Goal: Task Accomplishment & Management: Complete application form

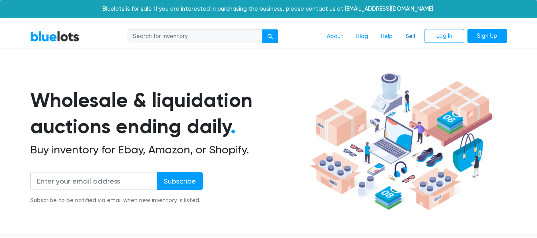
click at [410, 33] on link "Sell" at bounding box center [410, 36] width 22 height 15
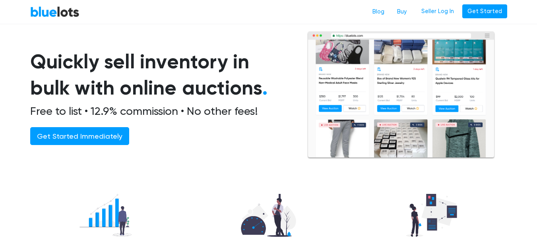
scroll to position [53, 0]
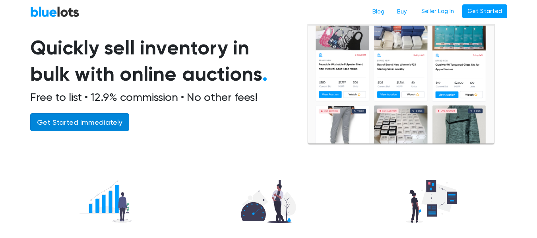
click at [103, 125] on link "Get Started Immediately" at bounding box center [79, 122] width 99 height 18
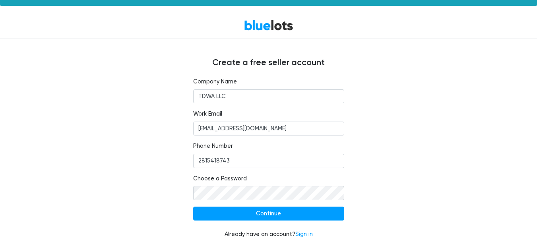
scroll to position [23, 0]
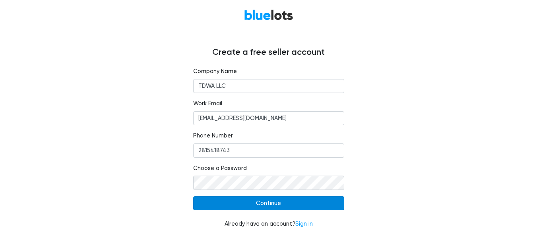
click at [239, 201] on input "Continue" at bounding box center [268, 204] width 151 height 14
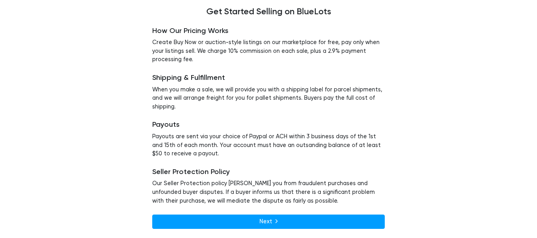
scroll to position [79, 0]
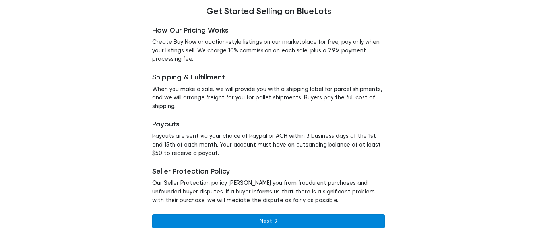
click at [231, 218] on link "Next" at bounding box center [268, 221] width 233 height 14
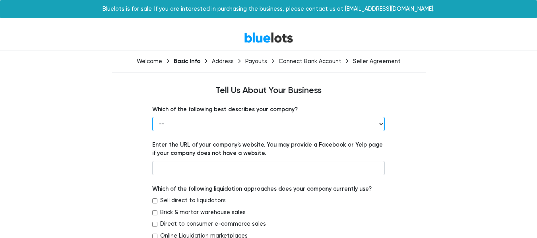
click at [226, 123] on select "-- Retailer Wholesaler Brand or Manufacturer Liquidator 3PL Other" at bounding box center [268, 124] width 233 height 14
select select "Retailer"
click at [152, 117] on select "-- Retailer Wholesaler Brand or Manufacturer Liquidator 3PL Other" at bounding box center [268, 124] width 233 height 14
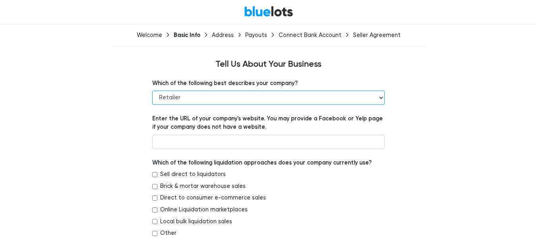
scroll to position [36, 0]
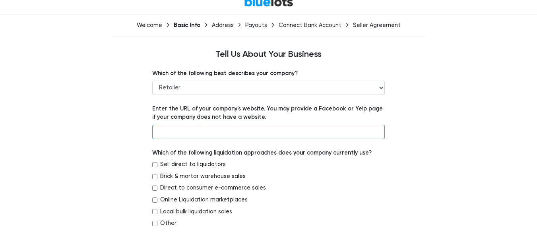
click at [180, 136] on input "text" at bounding box center [268, 132] width 233 height 14
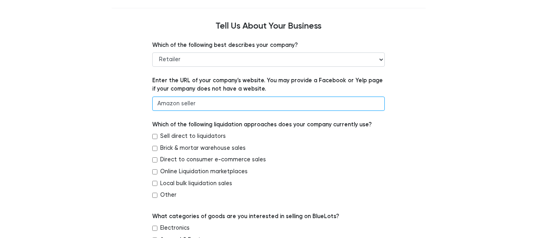
scroll to position [72, 0]
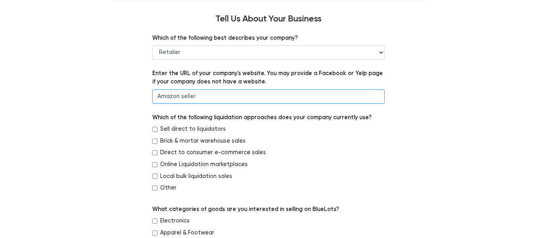
type input "Amazon seller"
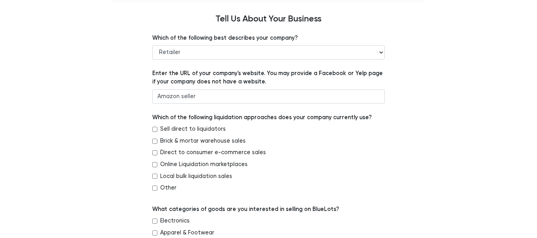
click at [156, 130] on input "Sell direct to liquidators" at bounding box center [154, 129] width 5 height 5
click at [156, 128] on input "Sell direct to liquidators" at bounding box center [154, 129] width 5 height 5
checkbox input "false"
click at [154, 167] on input "Online Liquidation marketplaces" at bounding box center [154, 164] width 5 height 5
checkbox input "true"
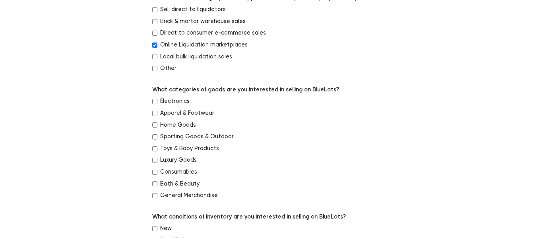
scroll to position [193, 0]
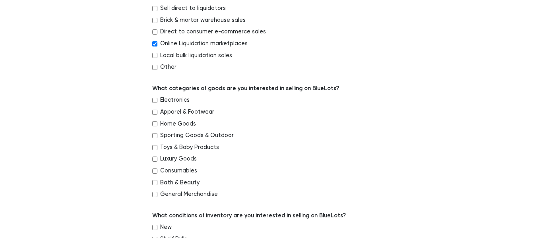
click at [155, 135] on input "Sporting Goods & Outdoor" at bounding box center [154, 135] width 5 height 5
checkbox input "true"
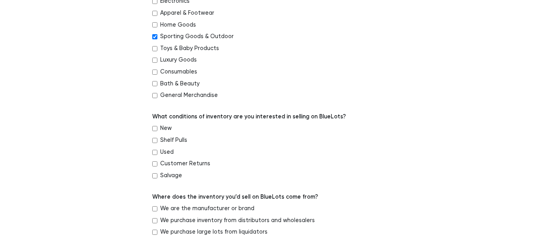
scroll to position [298, 0]
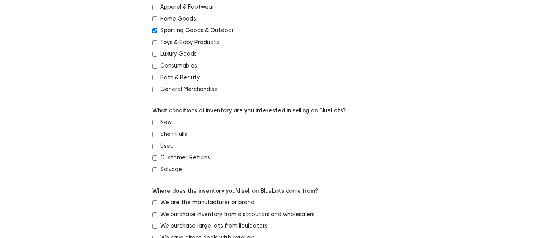
click at [156, 123] on input "New" at bounding box center [154, 122] width 5 height 5
checkbox input "true"
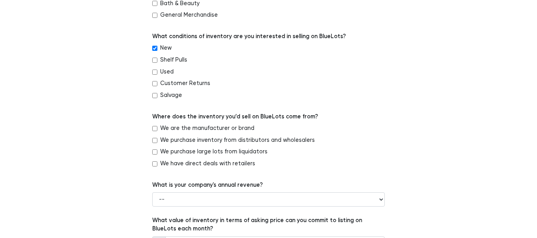
scroll to position [379, 0]
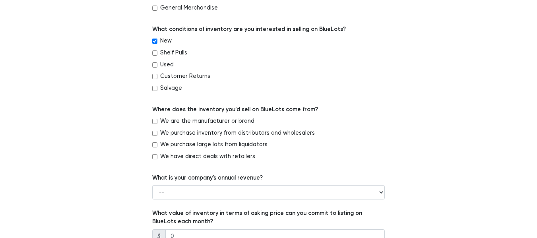
click at [154, 121] on input "We are the manufacturer or brand" at bounding box center [154, 121] width 5 height 5
checkbox input "true"
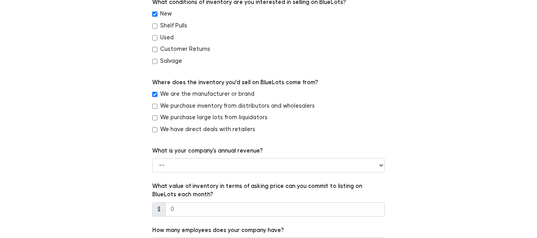
scroll to position [425, 0]
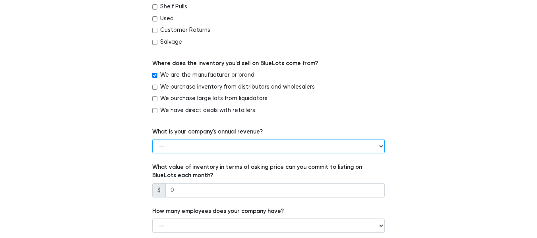
click at [200, 146] on select "-- Less than $100,000 $100,000 to $500,000 $500,000 to $1,000,000 $1,000,000 to…" at bounding box center [268, 146] width 233 height 14
click at [152, 139] on select "-- Less than $100,000 $100,000 to $500,000 $500,000 to $1,000,000 $1,000,000 to…" at bounding box center [268, 146] width 233 height 14
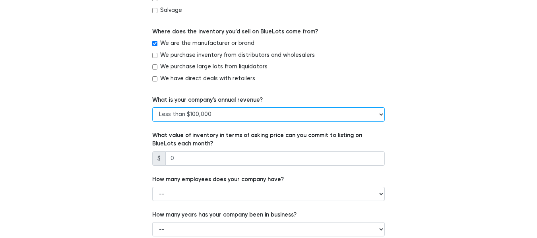
scroll to position [457, 0]
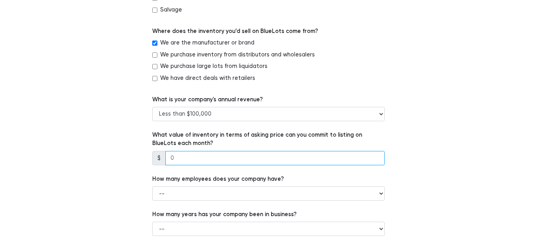
click at [201, 159] on input "number" at bounding box center [275, 158] width 220 height 14
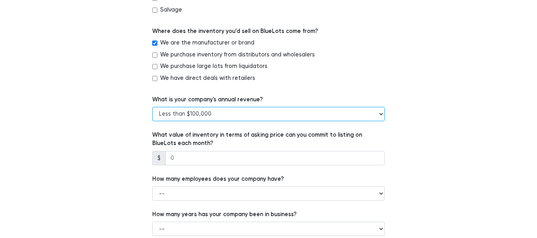
click at [194, 114] on select "-- Less than $100,000 $100,000 to $500,000 $500,000 to $1,000,000 $1,000,000 to…" at bounding box center [268, 114] width 233 height 14
select select "$100,000 to $500,000"
click at [152, 107] on select "-- Less than $100,000 $100,000 to $500,000 $500,000 to $1,000,000 $1,000,000 to…" at bounding box center [268, 114] width 233 height 14
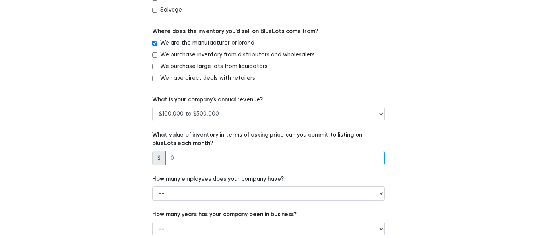
click at [245, 160] on input "number" at bounding box center [275, 158] width 220 height 14
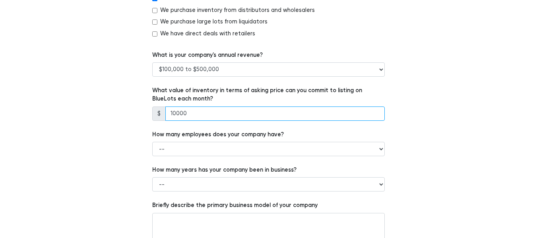
scroll to position [502, 0]
type input "10000"
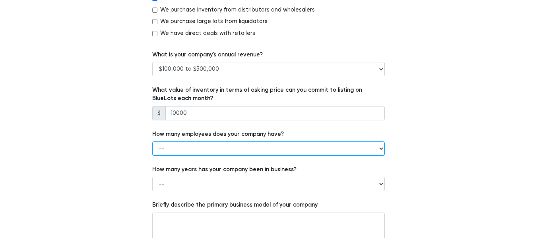
click at [239, 149] on select "-- 1 - 5 6 - 20 21 - 50 More than 50" at bounding box center [268, 149] width 233 height 14
select select "1 - 5"
click at [152, 142] on select "-- 1 - 5 6 - 20 21 - 50 More than 50" at bounding box center [268, 149] width 233 height 14
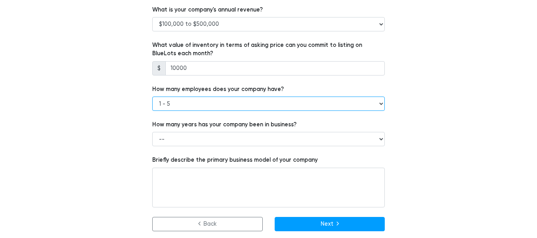
scroll to position [550, 0]
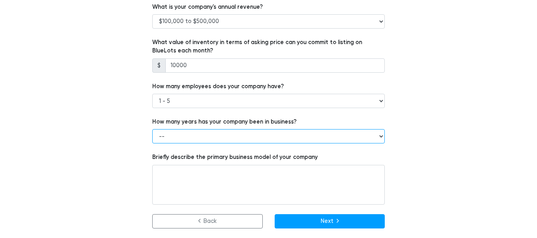
click at [177, 138] on select "-- Less than 1 year 1 to 3 years 4+ years" at bounding box center [268, 136] width 233 height 14
select select "1 to 3 years"
click at [152, 129] on select "-- Less than 1 year 1 to 3 years 4+ years" at bounding box center [268, 136] width 233 height 14
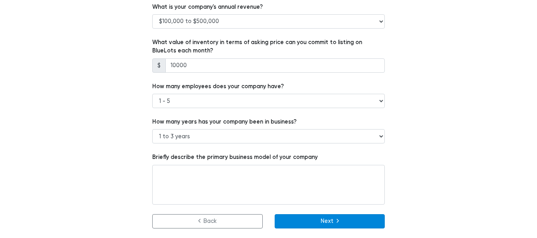
click at [286, 223] on button "Next" at bounding box center [330, 221] width 111 height 14
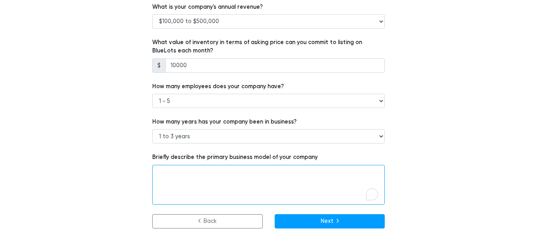
click at [222, 179] on textarea "To enrich screen reader interactions, please activate Accessibility in Grammarl…" at bounding box center [268, 185] width 233 height 40
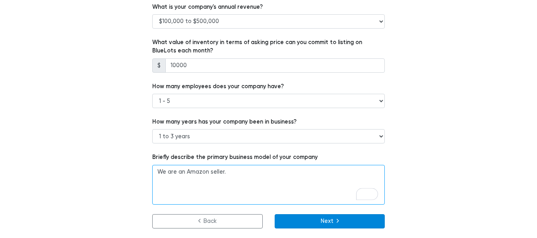
type textarea "We are an Amazon seller."
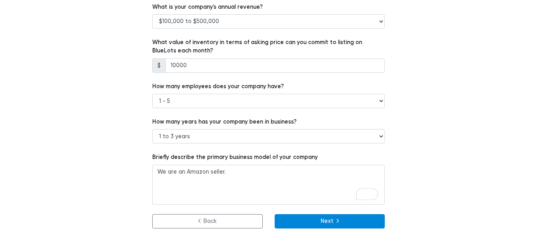
click at [284, 222] on button "Next" at bounding box center [330, 221] width 111 height 14
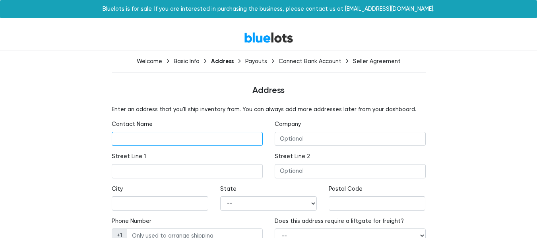
click at [185, 134] on input "text" at bounding box center [187, 139] width 151 height 14
type input "ABDUL"
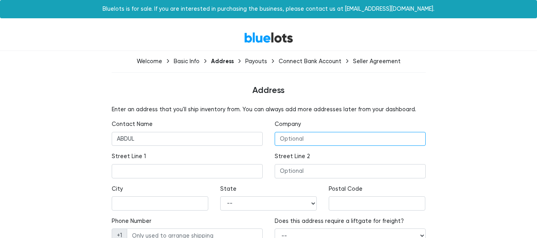
type input "TDWA LLC"
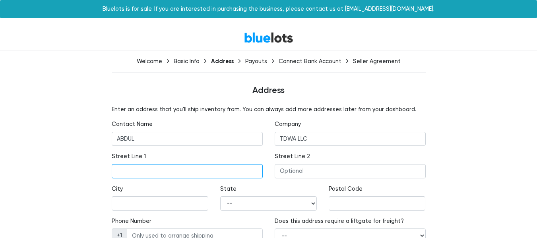
type input "[STREET_ADDRESS]"
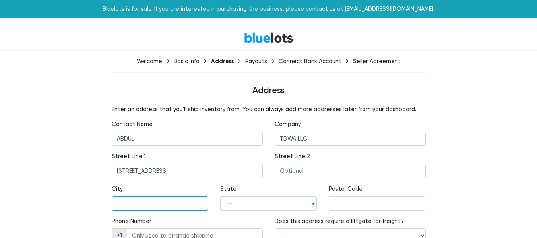
type input "SPRING"
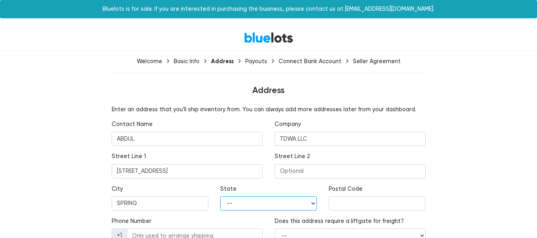
select select "[GEOGRAPHIC_DATA]"
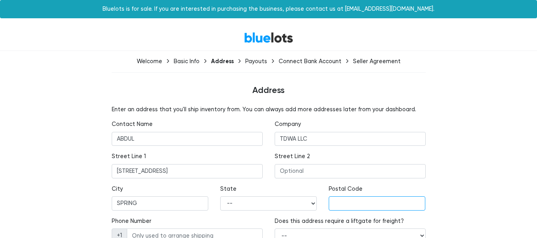
type input "77379"
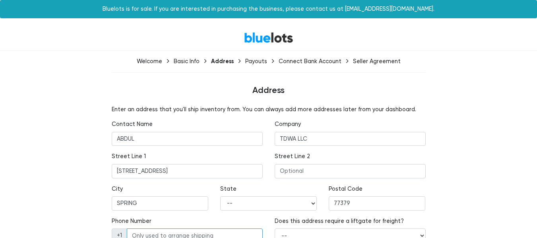
type input "2815418743"
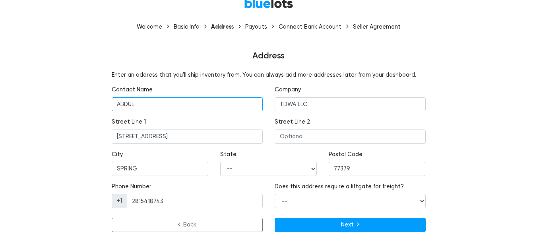
scroll to position [41, 0]
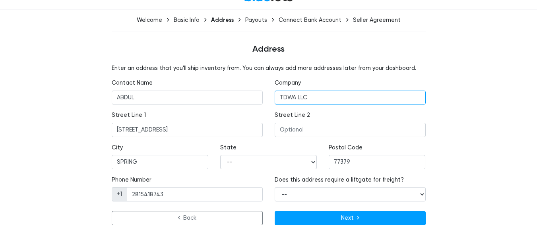
click at [298, 99] on input "TDWA LLC" at bounding box center [350, 98] width 151 height 14
type input "Tasurllc"
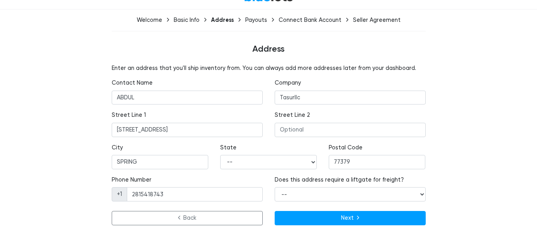
click at [453, 135] on div "Enter an address that you'll ship inventory from. You can always add more addre…" at bounding box center [268, 146] width 489 height 165
click at [324, 196] on select "-- Yes No" at bounding box center [350, 194] width 151 height 14
select select "false"
click at [275, 187] on select "-- Yes No" at bounding box center [350, 194] width 151 height 14
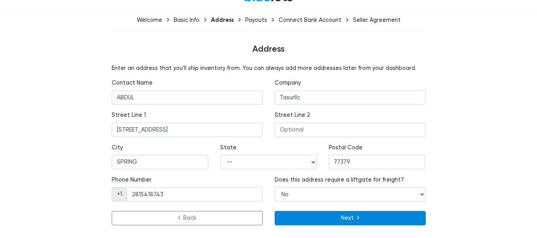
click at [322, 214] on button "Next" at bounding box center [350, 218] width 151 height 14
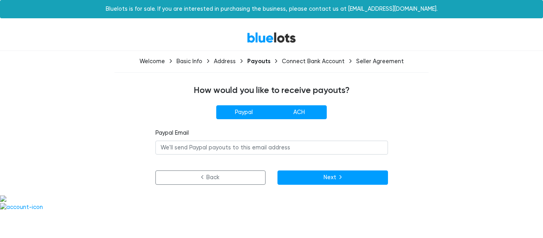
click at [294, 115] on label "ACH" at bounding box center [299, 112] width 55 height 14
radio input"] "true"
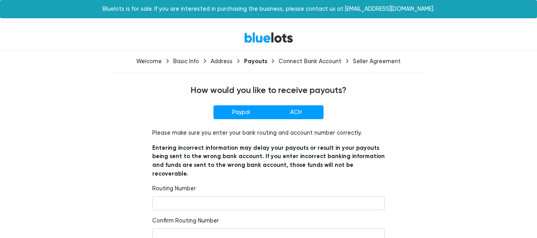
click at [259, 115] on label "Paypal" at bounding box center [241, 112] width 55 height 14
radio input"] "true"
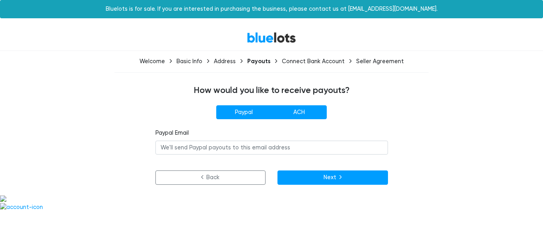
click at [311, 110] on label "ACH" at bounding box center [299, 112] width 55 height 14
radio input"] "true"
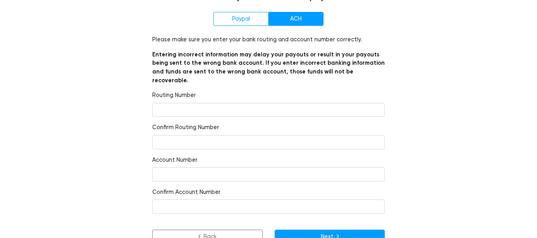
scroll to position [100, 0]
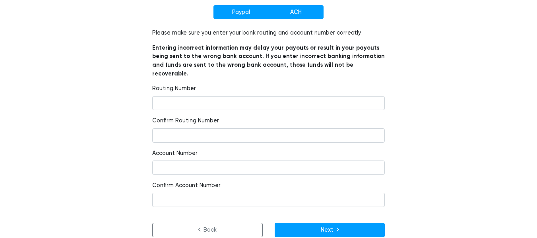
click at [244, 7] on label "Paypal" at bounding box center [241, 12] width 55 height 14
radio input"] "true"
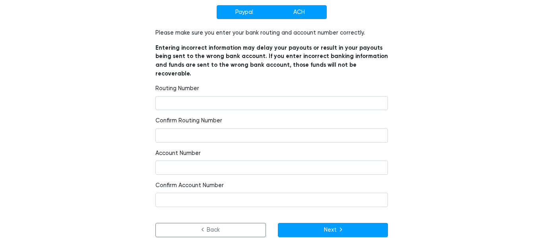
scroll to position [0, 0]
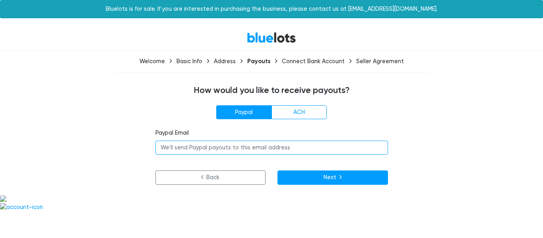
click at [206, 154] on input "email" at bounding box center [272, 148] width 233 height 14
type input "contact@tasurllc.com"
click at [220, 144] on input "contact@tasurllc.com" at bounding box center [272, 148] width 233 height 14
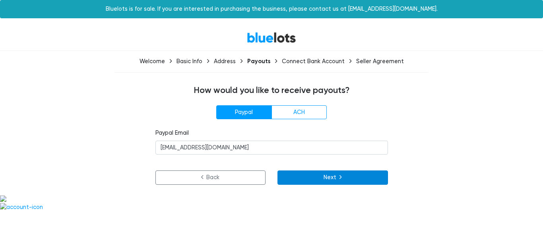
click at [292, 180] on button "Next" at bounding box center [333, 178] width 111 height 14
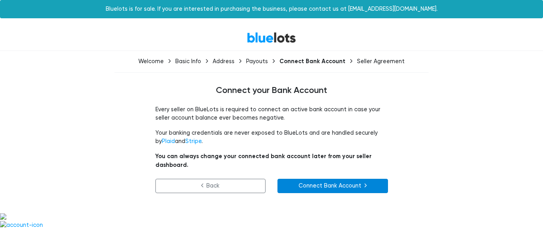
drag, startPoint x: 0, startPoint y: 0, endPoint x: 292, endPoint y: 180, distance: 343.2
click at [292, 180] on link "Connect Bank Account" at bounding box center [333, 186] width 111 height 14
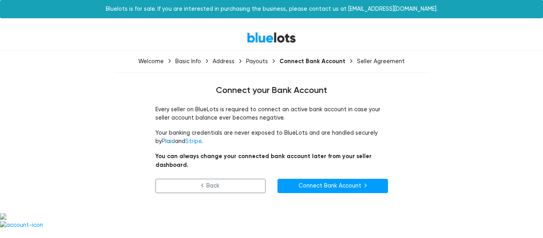
click at [163, 141] on link "Plaid" at bounding box center [168, 141] width 13 height 7
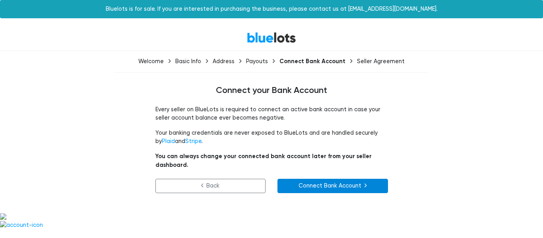
click at [312, 179] on link "Connect Bank Account" at bounding box center [333, 186] width 111 height 14
